Goal: Purchase product/service

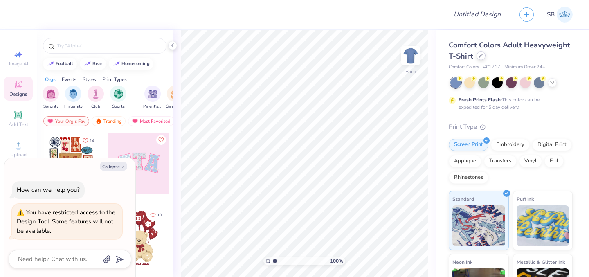
click at [483, 57] on icon at bounding box center [481, 56] width 4 height 4
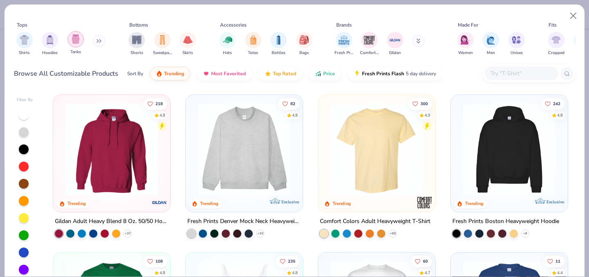
click at [79, 38] on img "filter for Tanks" at bounding box center [75, 38] width 9 height 9
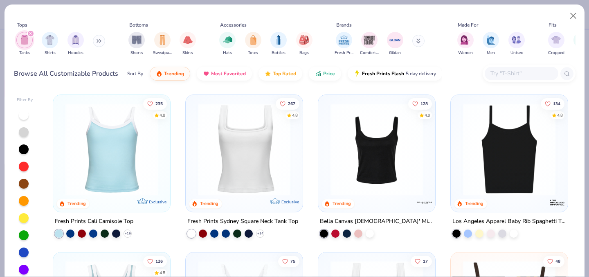
click at [228, 151] on img at bounding box center [244, 149] width 101 height 92
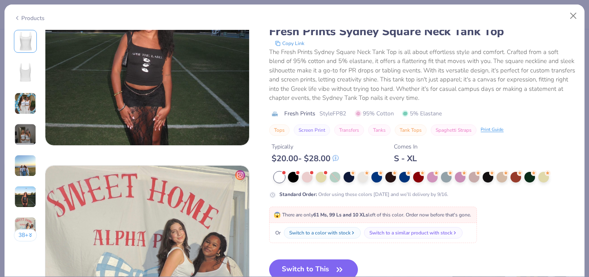
scroll to position [1303, 0]
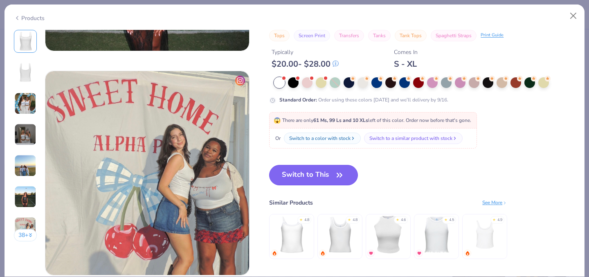
click at [322, 178] on button "Switch to This" at bounding box center [313, 175] width 89 height 20
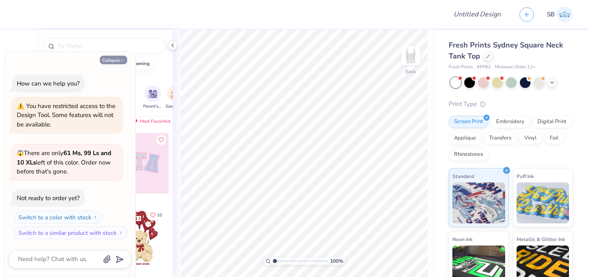
click at [105, 61] on button "Collapse" at bounding box center [113, 60] width 27 height 9
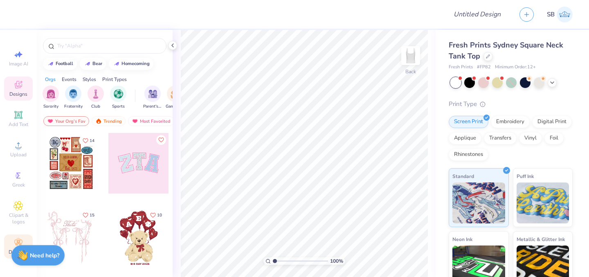
click at [18, 241] on circle at bounding box center [18, 239] width 4 height 4
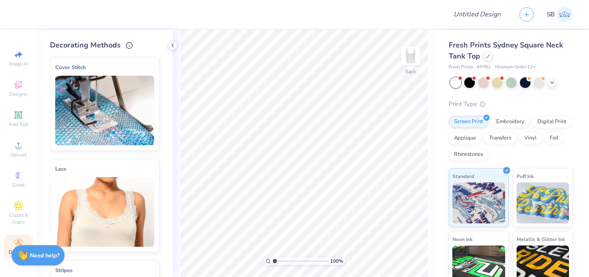
click at [145, 64] on div "Cover Stitch" at bounding box center [104, 68] width 99 height 10
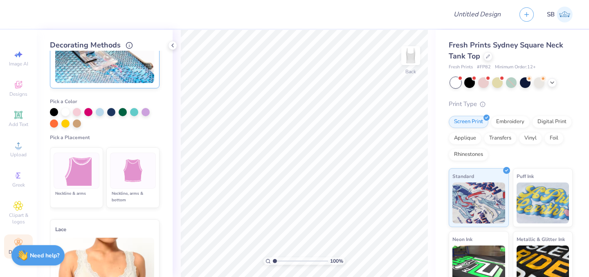
scroll to position [63, 0]
click at [87, 179] on img at bounding box center [76, 170] width 31 height 31
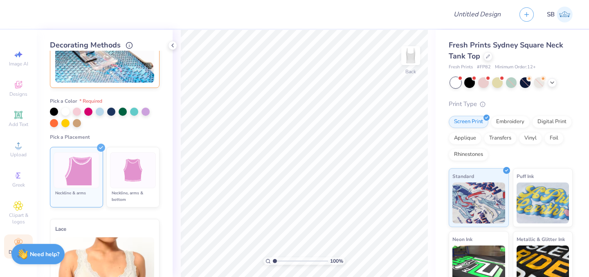
click at [47, 256] on strong "Need help?" at bounding box center [44, 254] width 29 height 8
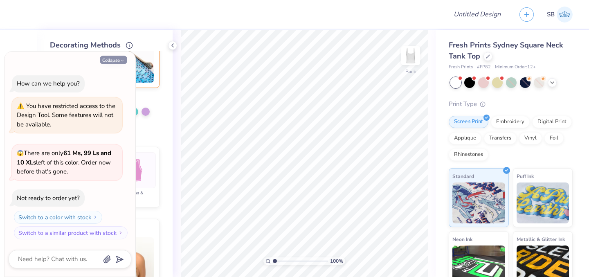
click at [120, 60] on icon "button" at bounding box center [122, 60] width 5 height 5
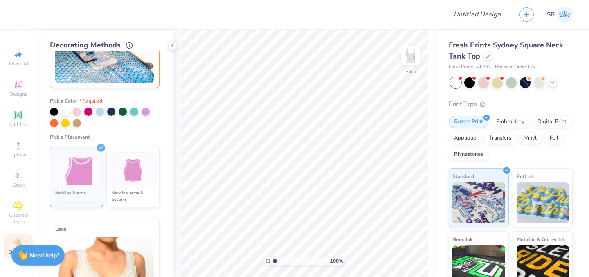
click at [75, 188] on div at bounding box center [77, 170] width 46 height 36
click at [136, 162] on img at bounding box center [133, 170] width 31 height 31
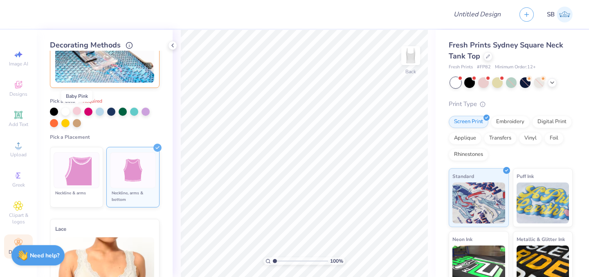
click at [79, 110] on div at bounding box center [77, 111] width 8 height 8
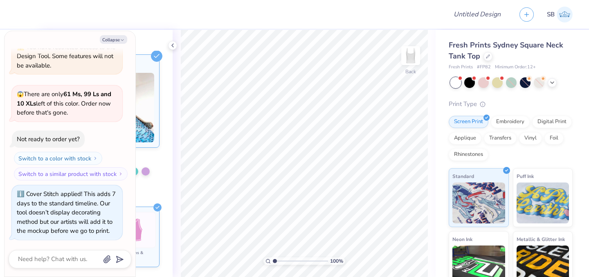
scroll to position [0, 0]
click at [151, 60] on icon at bounding box center [156, 58] width 11 height 11
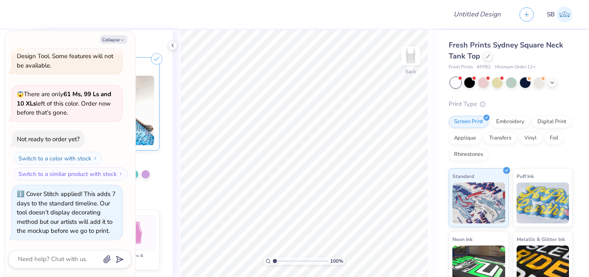
click at [108, 206] on div "Cover Stitch applied! This adds 7 days to the standard timeline. Our tool doesn…" at bounding box center [66, 212] width 99 height 45
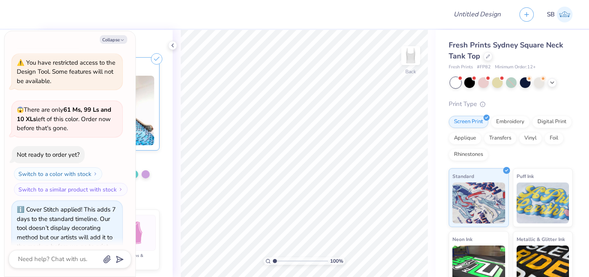
scroll to position [38, 0]
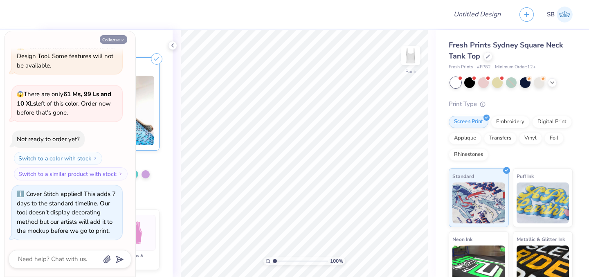
click at [114, 40] on button "Collapse" at bounding box center [113, 39] width 27 height 9
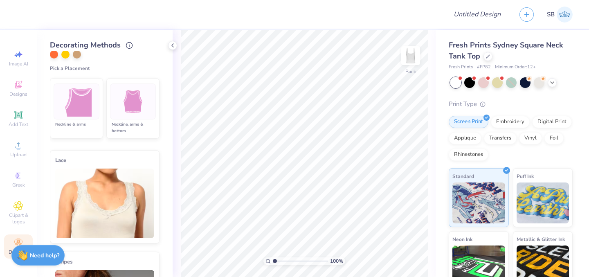
scroll to position [0, 0]
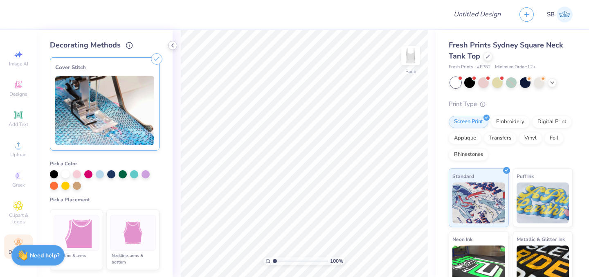
click at [175, 46] on icon at bounding box center [172, 45] width 7 height 7
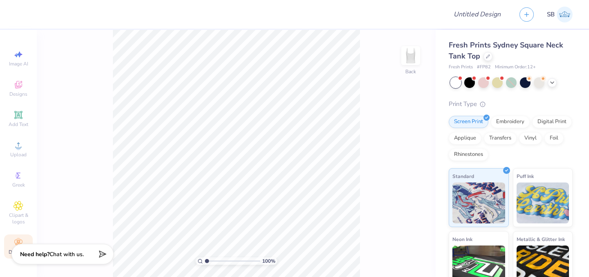
click at [50, 257] on span "Chat with us." at bounding box center [66, 254] width 34 height 8
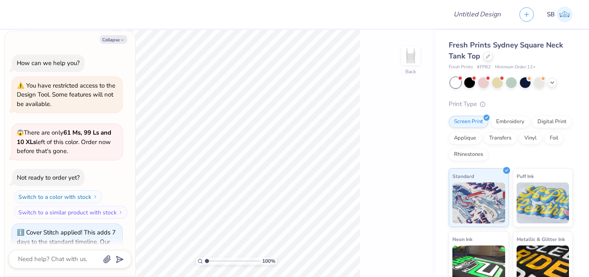
scroll to position [38, 0]
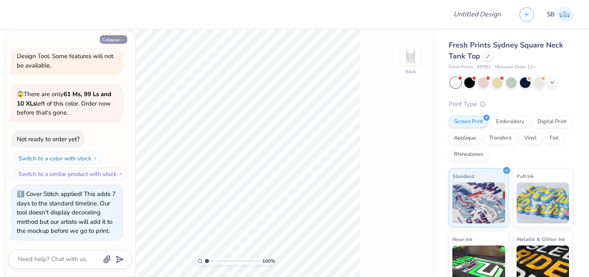
click at [118, 38] on button "Collapse" at bounding box center [113, 39] width 27 height 9
type textarea "x"
